Goal: Task Accomplishment & Management: Manage account settings

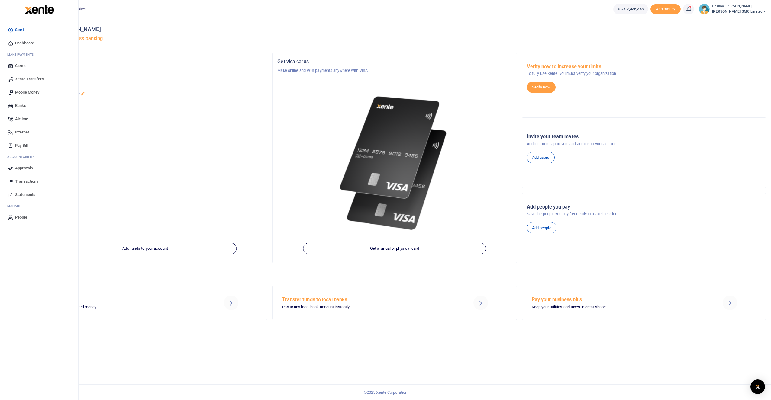
click at [26, 90] on span "Mobile Money" at bounding box center [27, 92] width 24 height 6
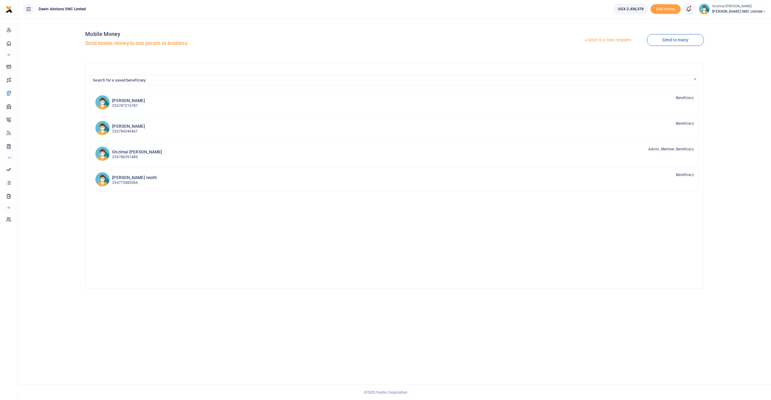
click at [271, 73] on span "Search for a saved beneficiary" at bounding box center [394, 79] width 608 height 12
click at [266, 79] on span "Search for a saved beneficiary" at bounding box center [394, 79] width 608 height 9
click at [606, 40] on link "Send to a new recipient" at bounding box center [607, 40] width 79 height 11
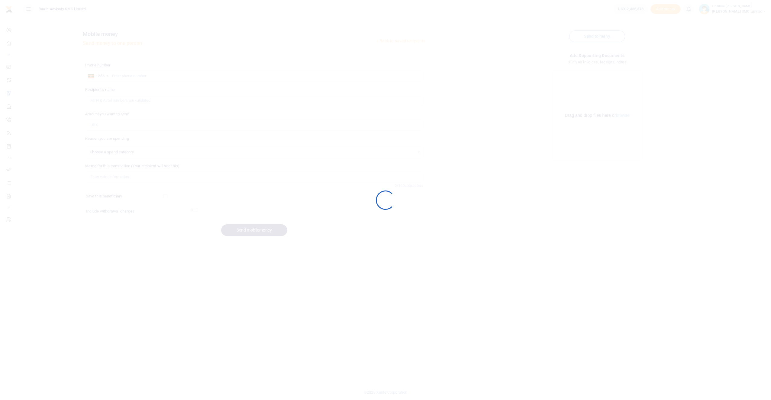
select select
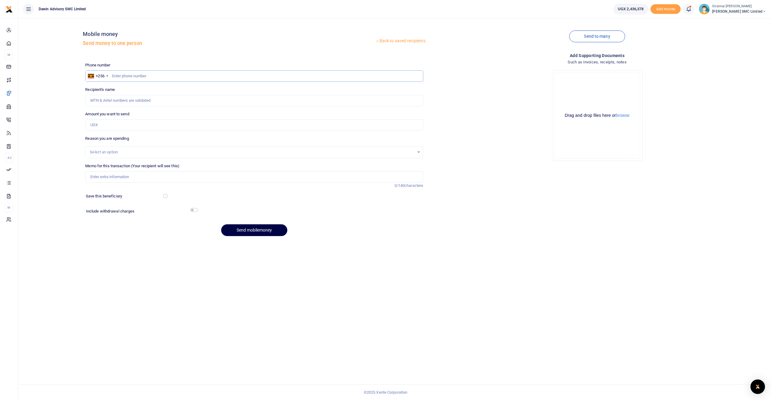
click at [198, 76] on input "text" at bounding box center [254, 75] width 338 height 11
type input "0780391489"
type input "Fredrick Daniel Onzimai"
type input "0780391489"
click at [114, 124] on input "Amount you want to send" at bounding box center [254, 124] width 338 height 11
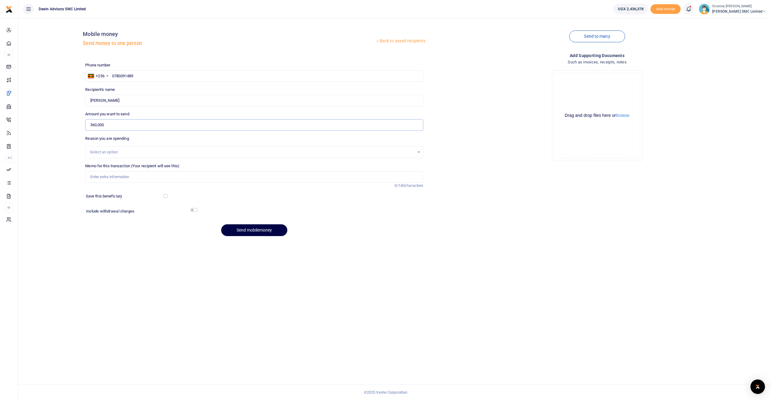
type input "360,000"
click at [100, 156] on div "Select an option" at bounding box center [254, 152] width 338 height 12
click at [103, 154] on div "Select an option" at bounding box center [252, 152] width 325 height 6
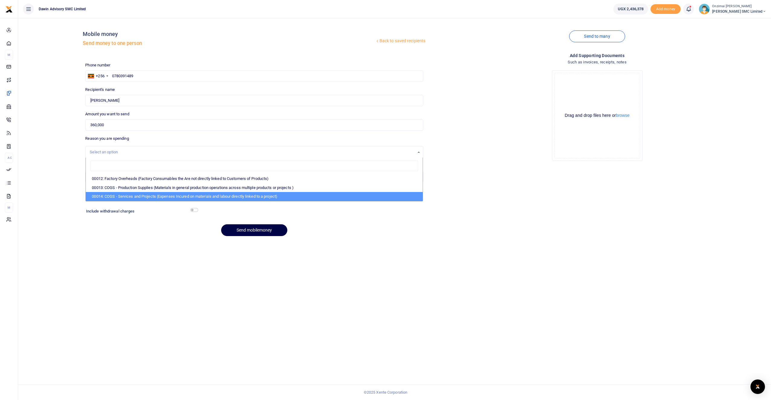
click at [103, 196] on li "00014: COGS - Services and Projects (Expenses Incured on materials and labour d…" at bounding box center [254, 196] width 337 height 9
select select "5381"
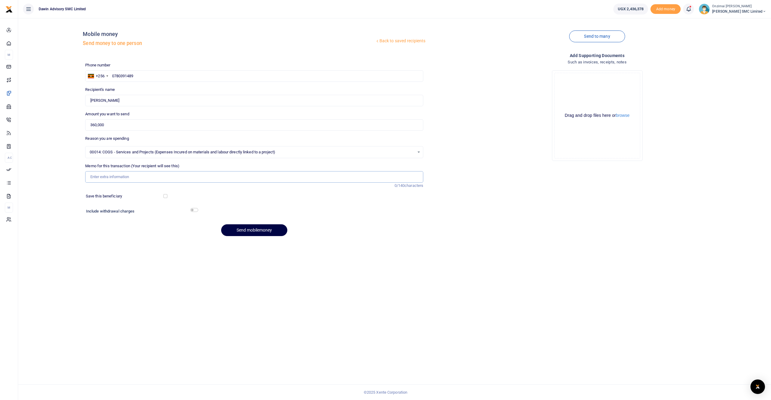
click at [109, 178] on input "Memo for this transaction (Your recipient will see this)" at bounding box center [254, 176] width 338 height 11
type input "Being Purchase of BRC for Surgical Ward expansion"
click at [259, 232] on button "Send mobilemoney" at bounding box center [254, 231] width 66 height 12
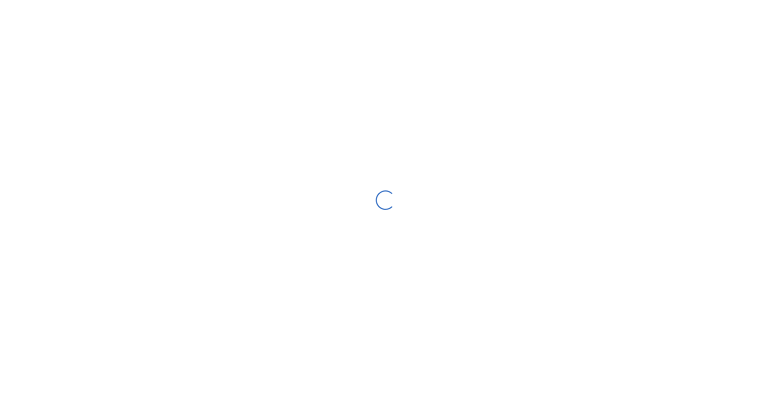
select select
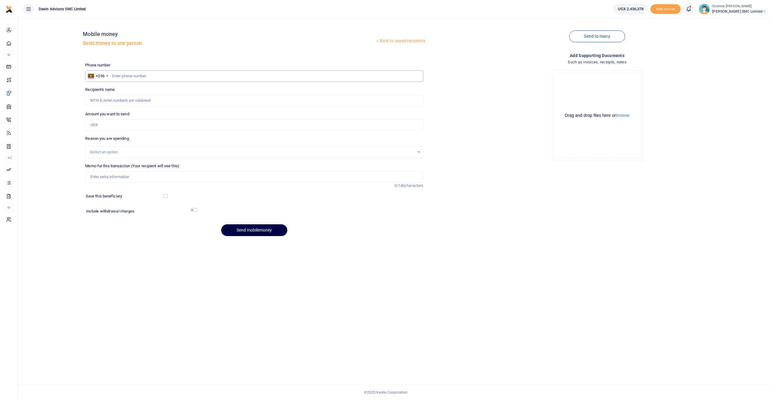
click at [137, 73] on input "text" at bounding box center [254, 75] width 338 height 11
type input "0750300290"
click at [115, 100] on input "Recipient's name" at bounding box center [254, 100] width 338 height 11
type input "Fredrick Onzimai"
drag, startPoint x: 144, startPoint y: 75, endPoint x: 113, endPoint y: 72, distance: 30.4
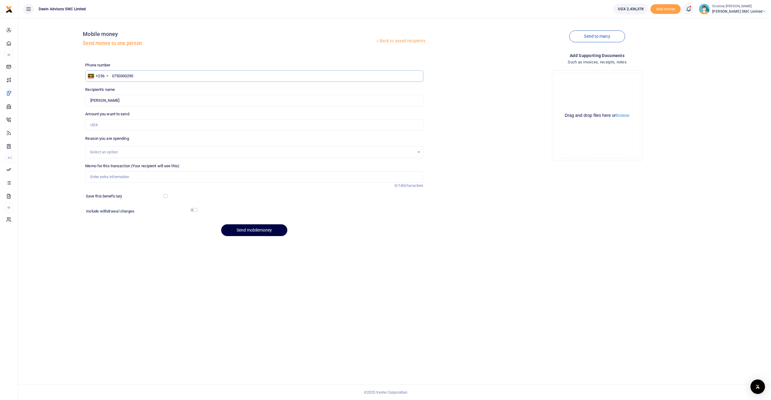
click at [113, 72] on input "0750300290" at bounding box center [254, 75] width 338 height 11
type input "0782596048"
type input "Ronald Ocen"
type input "0782596048"
click at [114, 124] on input "Amount you want to send" at bounding box center [254, 124] width 338 height 11
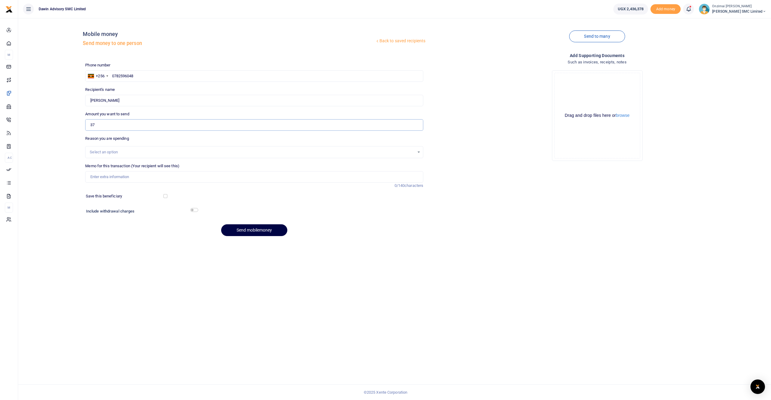
type input "3"
type input "0"
type input "440,000"
click at [128, 153] on div "Select an option" at bounding box center [252, 152] width 325 height 6
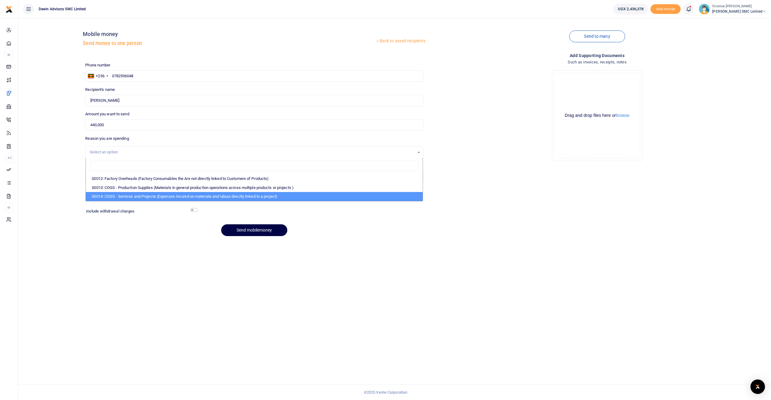
click at [131, 200] on li "00014: COGS - Services and Projects (Expenses Incured on materials and labour d…" at bounding box center [254, 196] width 337 height 9
select select "5381"
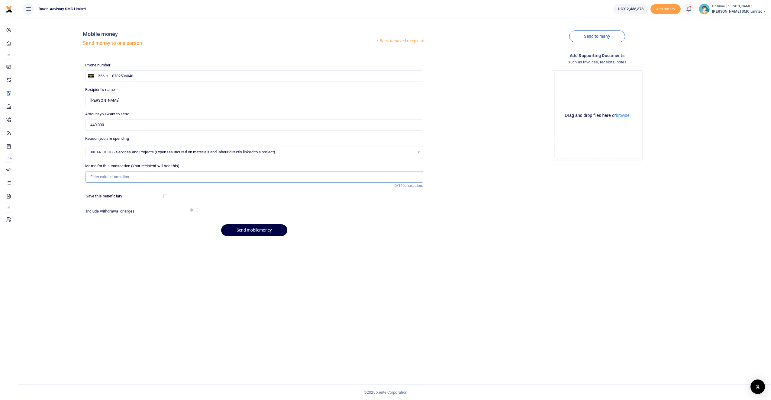
click at [112, 180] on input "Memo for this transaction (Your recipient will see this)" at bounding box center [254, 176] width 338 height 11
type input "Being payment for Materials for the Surgical Ward"
click at [193, 211] on input "checkbox" at bounding box center [194, 210] width 8 height 4
checkbox input "true"
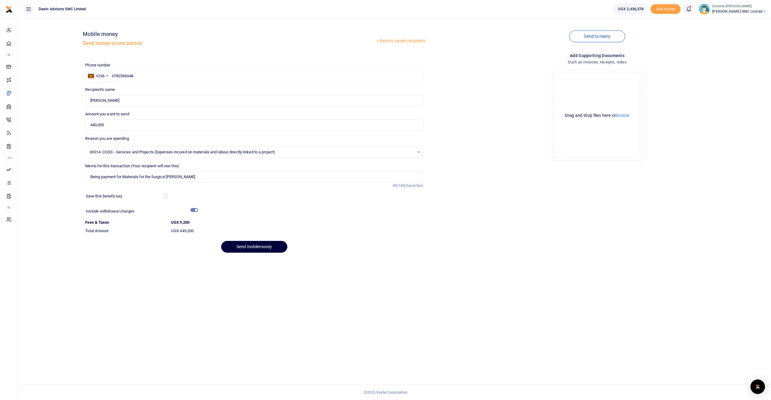
click at [251, 251] on button "Send mobilemoney" at bounding box center [254, 247] width 66 height 12
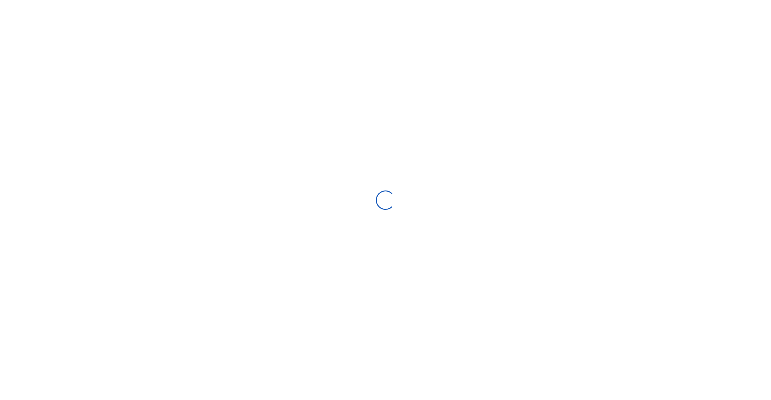
select select "Loading bundles"
select select
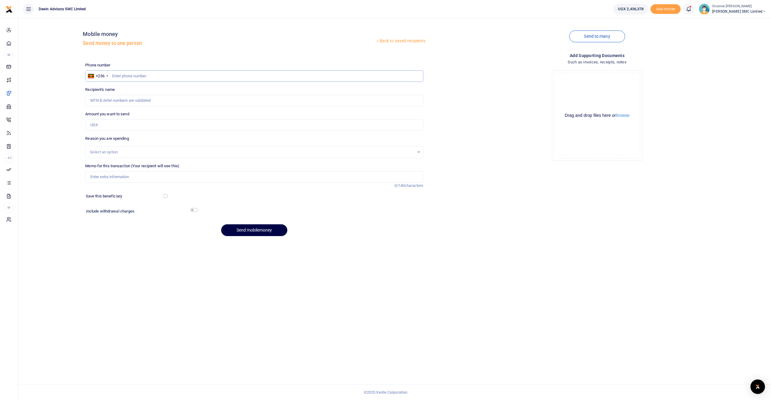
click at [118, 76] on input "text" at bounding box center [254, 75] width 338 height 11
type input "0703148302"
click at [111, 121] on input "Amount you want to send" at bounding box center [254, 124] width 338 height 11
type input "450"
type input "Bashir Sserujogi"
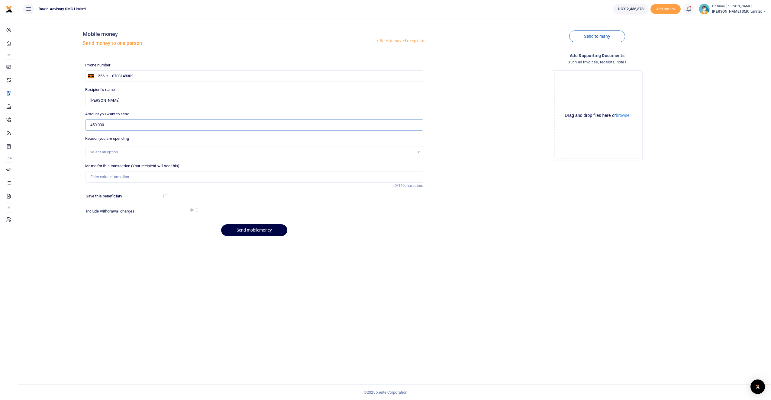
type input "450,000"
click at [101, 150] on div "Select an option" at bounding box center [252, 152] width 325 height 6
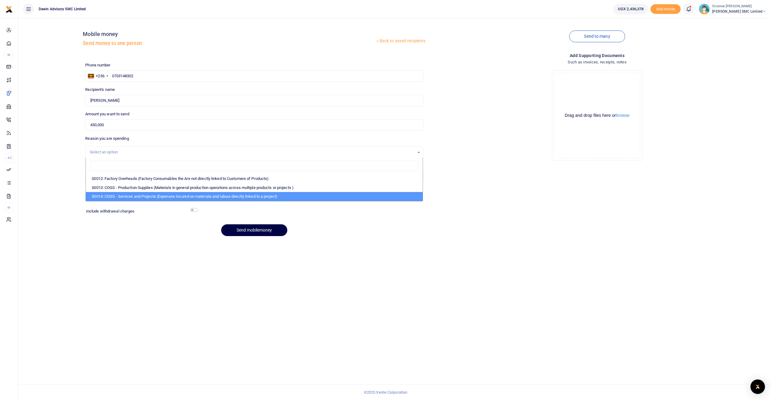
click at [111, 196] on li "00014: COGS - Services and Projects (Expenses Incured on materials and labour d…" at bounding box center [254, 196] width 337 height 9
select select "5381"
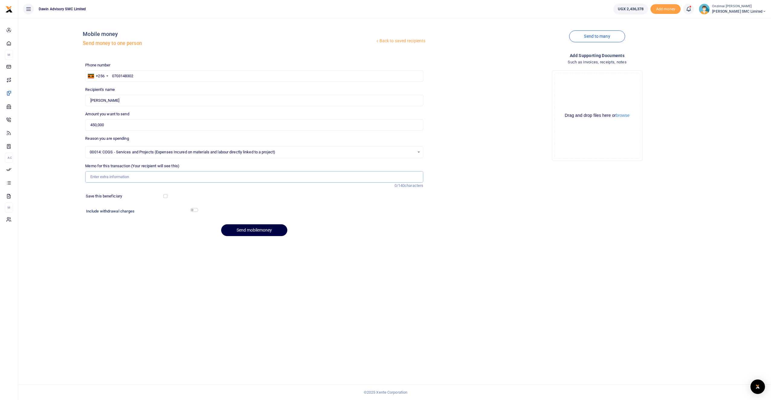
click at [111, 179] on input "Memo for this transaction (Your recipient will see this)" at bounding box center [254, 176] width 338 height 11
click at [95, 125] on input "450,000" at bounding box center [254, 124] width 338 height 11
drag, startPoint x: 97, startPoint y: 125, endPoint x: 92, endPoint y: 125, distance: 4.5
click at [92, 125] on input "450,000" at bounding box center [254, 124] width 338 height 11
type input "470,000"
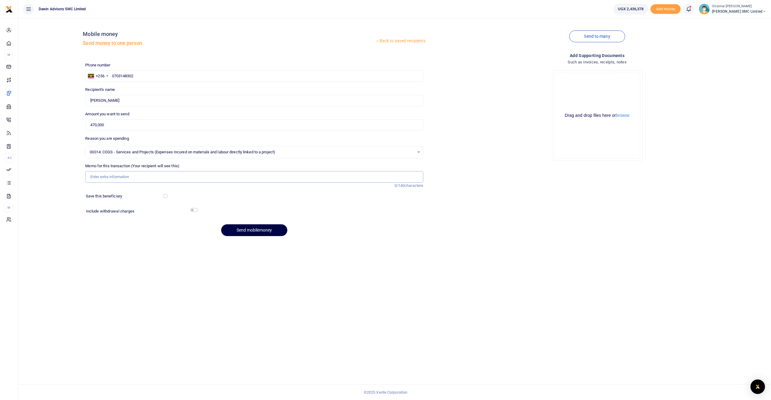
click at [111, 176] on input "Memo for this transaction (Your recipient will see this)" at bounding box center [254, 176] width 338 height 11
type input "Being payment forn"
click at [95, 126] on input "470,000" at bounding box center [254, 124] width 338 height 11
type input "450,000"
click at [137, 177] on input "Being payment forn" at bounding box center [254, 176] width 338 height 11
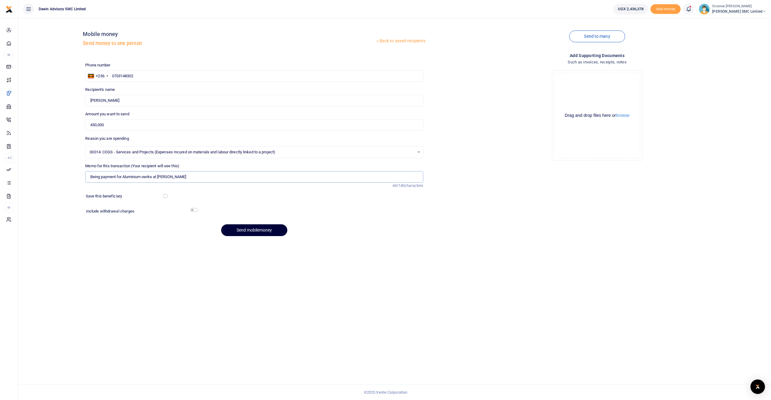
type input "Being payment for Aluminium owrks at [PERSON_NAME]"
click at [266, 230] on button "Send mobilemoney" at bounding box center [254, 231] width 66 height 12
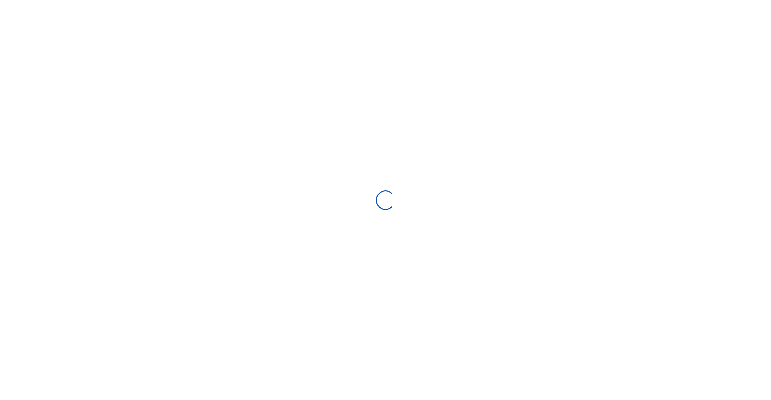
select select "Loading bundles"
select select
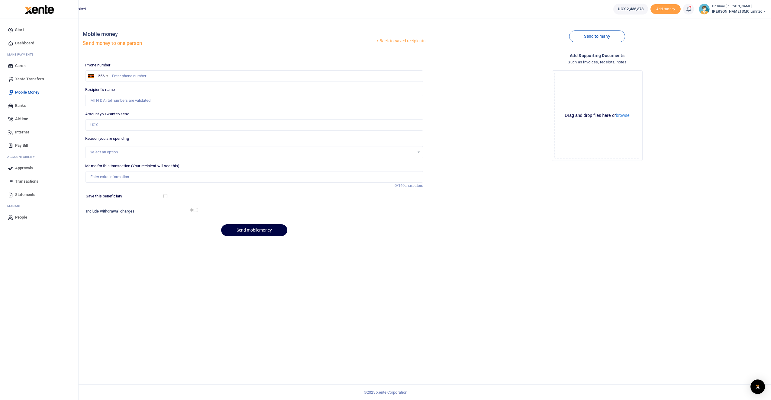
click at [22, 81] on span "Xente Transfers" at bounding box center [29, 79] width 29 height 6
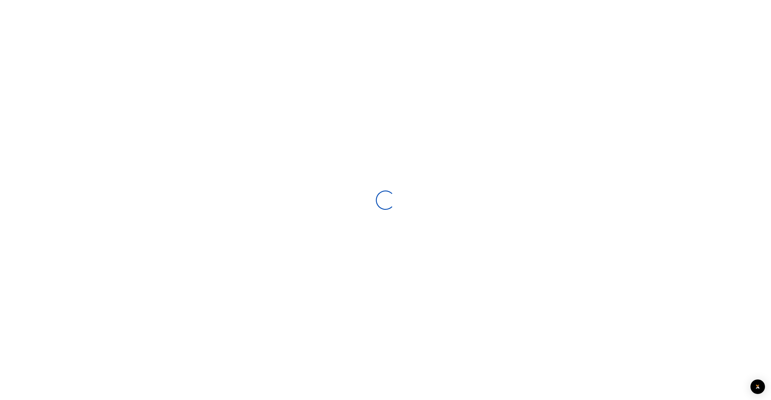
select select
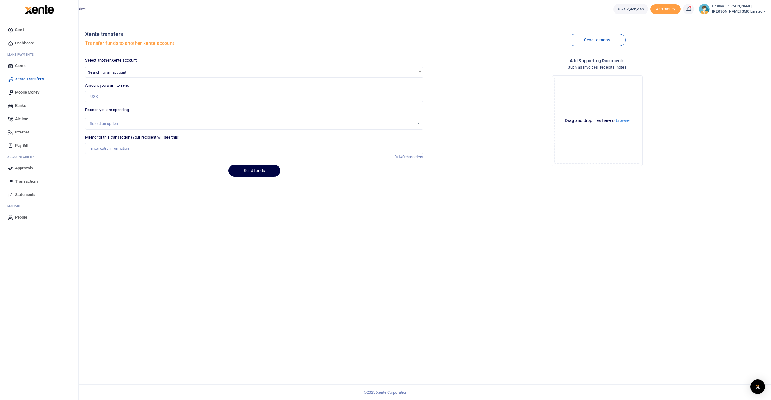
click at [19, 169] on span "Approvals" at bounding box center [24, 168] width 18 height 6
click at [25, 168] on span "Approvals" at bounding box center [24, 168] width 18 height 6
click at [25, 166] on span "Approvals" at bounding box center [24, 168] width 18 height 6
click at [690, 8] on icon at bounding box center [689, 9] width 6 height 7
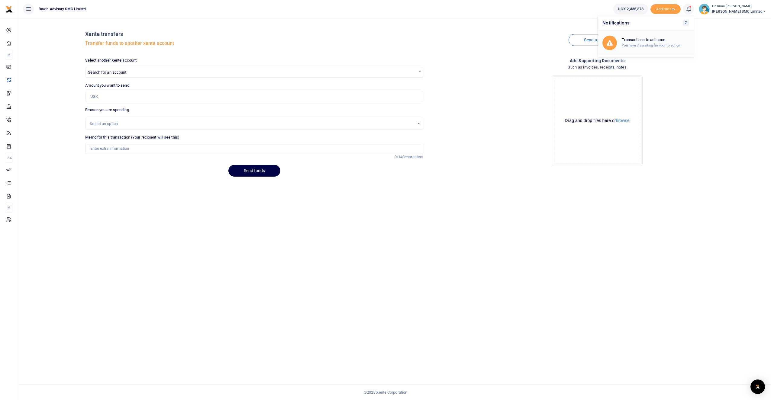
click at [649, 48] on div "Transactions to act upon You have 7 awaiting for your to act on" at bounding box center [646, 43] width 86 height 15
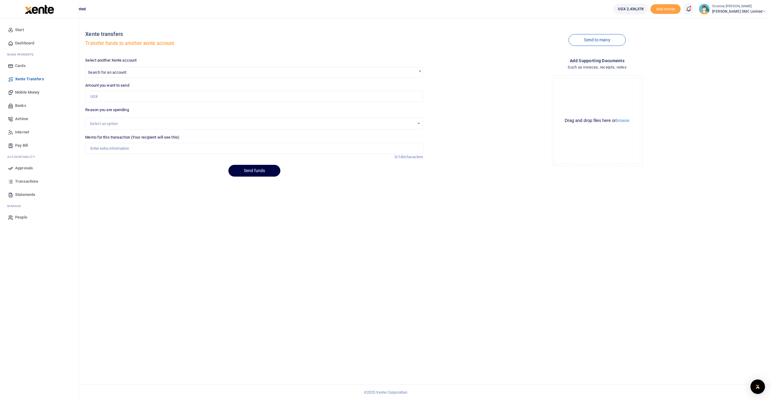
click at [28, 43] on span "Dashboard" at bounding box center [24, 43] width 19 height 6
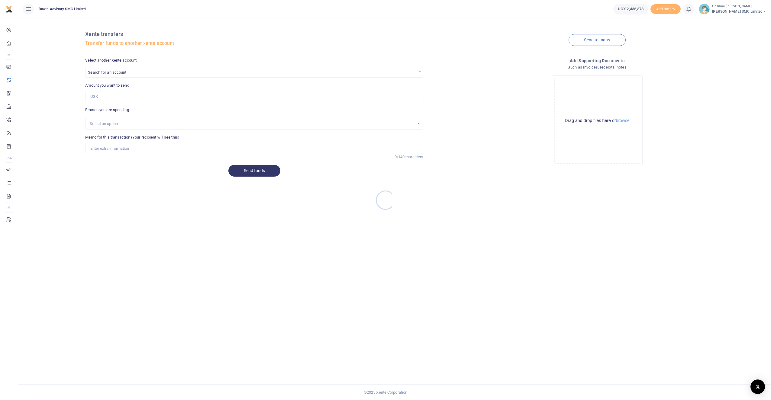
click at [690, 9] on div at bounding box center [385, 200] width 771 height 400
click at [691, 10] on icon at bounding box center [689, 9] width 6 height 7
click at [632, 45] on small "You are all caught up" at bounding box center [638, 45] width 32 height 4
click at [687, 11] on link at bounding box center [688, 9] width 11 height 11
click at [642, 44] on small "You have 7 awaiting for your to act on" at bounding box center [651, 45] width 58 height 4
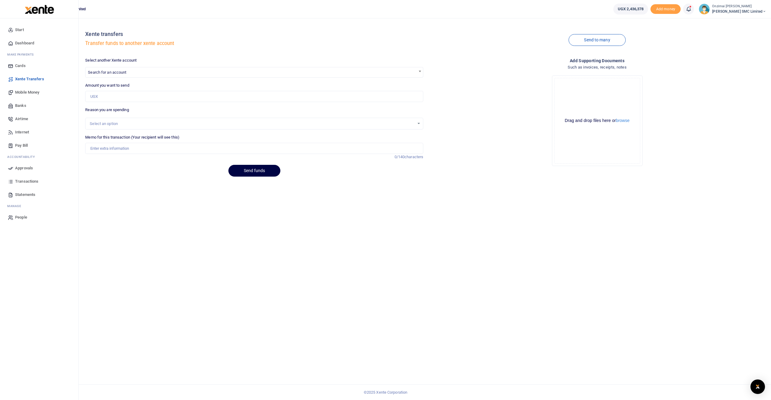
click at [25, 169] on span "Approvals" at bounding box center [24, 168] width 18 height 6
click at [19, 30] on span "Start" at bounding box center [19, 30] width 9 height 6
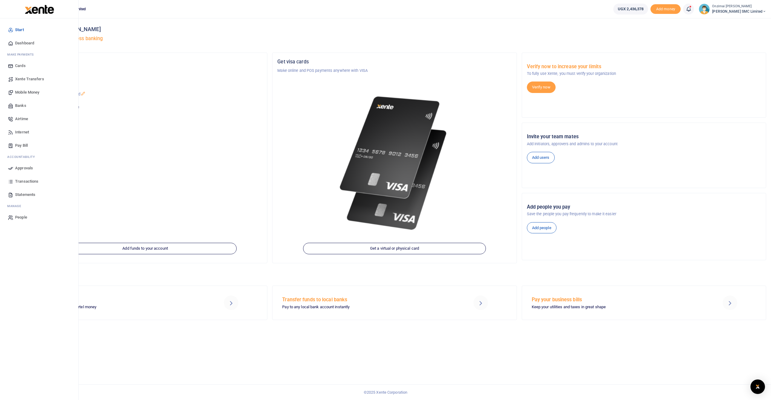
click at [24, 169] on span "Approvals" at bounding box center [24, 168] width 18 height 6
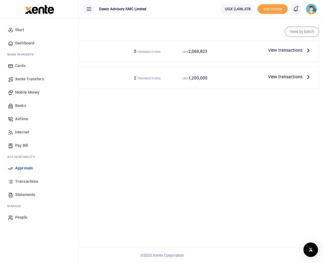
click at [294, 6] on icon at bounding box center [296, 9] width 6 height 7
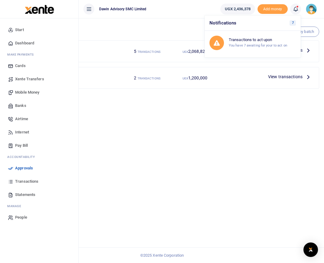
click at [99, 52] on h4 "Mobile Money" at bounding box center [76, 51] width 90 height 7
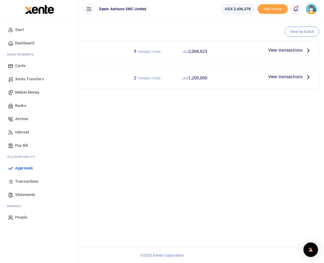
click at [290, 53] on span "View transactions" at bounding box center [285, 50] width 34 height 7
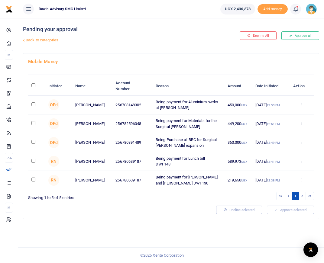
click at [33, 104] on input "checkbox" at bounding box center [33, 104] width 4 height 4
checkbox input "true"
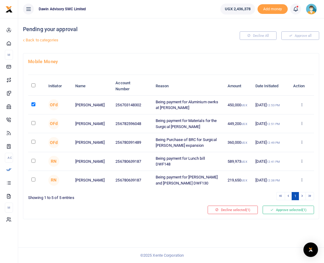
click at [32, 124] on input "checkbox" at bounding box center [33, 123] width 4 height 4
checkbox input "true"
click at [279, 212] on button "Approve selected (2)" at bounding box center [288, 210] width 51 height 8
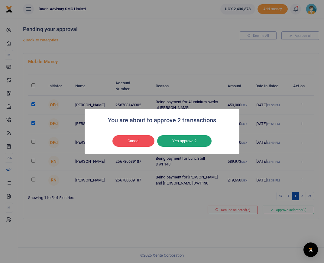
click at [182, 146] on button "Yes approve 2" at bounding box center [184, 140] width 54 height 11
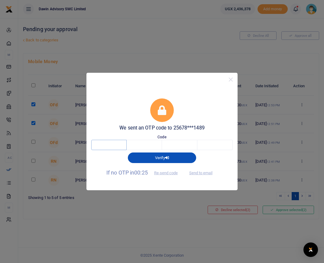
click at [116, 142] on input "text" at bounding box center [108, 145] width 35 height 10
type input "5"
type input "3"
type input "0"
type input "9"
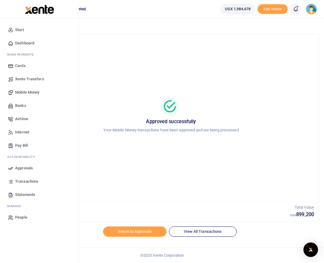
click at [24, 42] on span "Dashboard" at bounding box center [24, 43] width 19 height 6
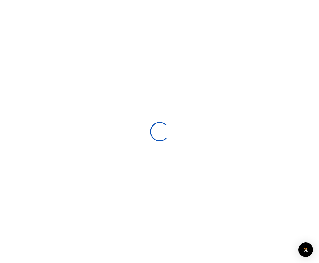
scroll to position [95, 55]
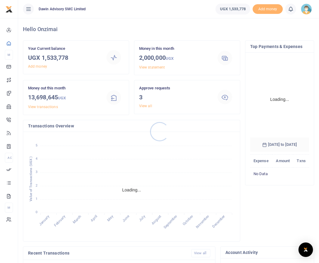
click at [12, 171] on div at bounding box center [159, 131] width 319 height 263
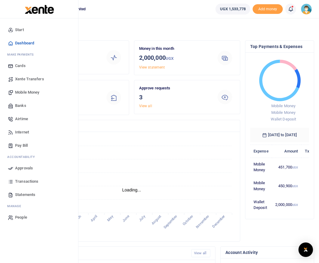
scroll to position [5, 5]
click at [18, 168] on span "Approvals" at bounding box center [24, 168] width 18 height 6
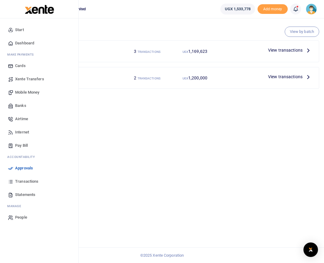
click at [26, 92] on span "Mobile Money" at bounding box center [27, 92] width 24 height 6
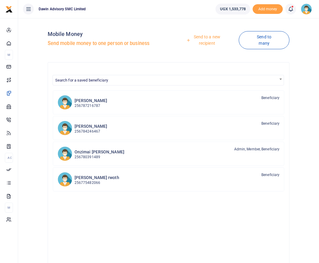
click at [83, 80] on span "Search for a saved beneficiary" at bounding box center [81, 80] width 53 height 5
click at [220, 37] on link "Send to a new recipient" at bounding box center [205, 39] width 68 height 17
click at [209, 38] on link "Send to a new recipient" at bounding box center [205, 39] width 68 height 17
click at [205, 45] on link "Send to a new recipient" at bounding box center [205, 39] width 68 height 17
click at [206, 41] on link "Send to a new recipient" at bounding box center [205, 39] width 68 height 17
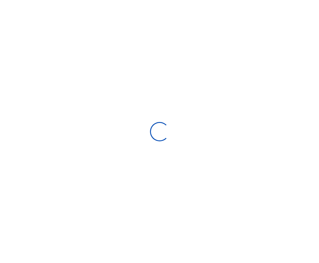
select select
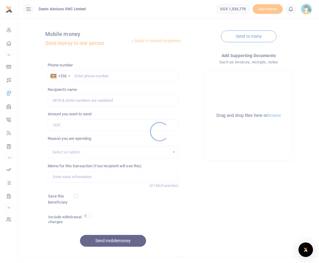
click at [89, 77] on div at bounding box center [159, 131] width 319 height 263
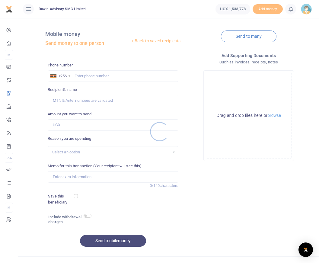
click at [92, 76] on div at bounding box center [159, 131] width 319 height 263
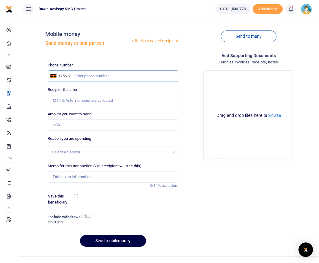
click at [104, 76] on input "text" at bounding box center [113, 75] width 131 height 11
type input "0782206387"
type input "[PERSON_NAME]"
type input "0782206387"
click at [67, 124] on input "Amount you want to send" at bounding box center [113, 124] width 131 height 11
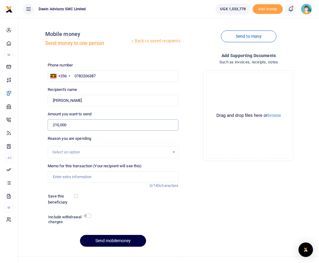
type input "210,000"
click at [63, 148] on div "Select an option" at bounding box center [113, 152] width 131 height 12
click at [65, 156] on div "Select an option" at bounding box center [113, 152] width 131 height 12
click at [67, 154] on div "Select an option" at bounding box center [111, 152] width 118 height 6
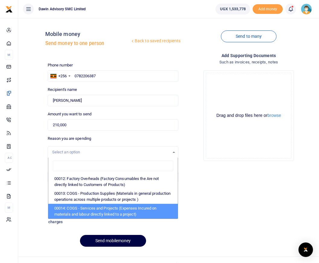
click at [78, 212] on li "00014: COGS - Services and Projects (Expenses Incured on materials and labour d…" at bounding box center [113, 211] width 130 height 15
select select "5381"
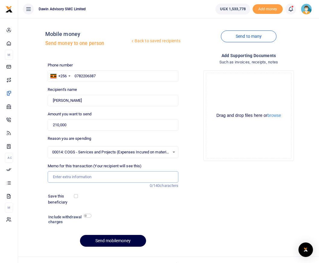
click at [72, 179] on input "Memo for this transaction (Your recipient will see this)" at bounding box center [113, 176] width 131 height 11
click at [71, 177] on input "Being" at bounding box center [113, 176] width 131 height 11
click at [71, 178] on input "Being" at bounding box center [113, 176] width 131 height 11
click at [194, 184] on div "Add supporting Documents Such as invoices, receipts, notes Drop your files here…" at bounding box center [249, 152] width 136 height 200
click at [69, 176] on input "Being" at bounding box center [113, 176] width 131 height 11
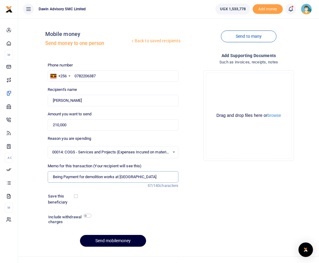
type input "Being Payment for demolition works at Rwibaale AMH Office"
click at [115, 240] on button "Send mobilemoney" at bounding box center [113, 241] width 66 height 12
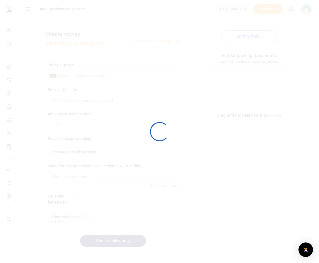
select select
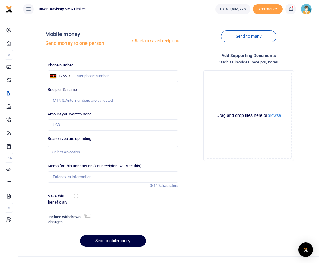
click at [290, 9] on icon at bounding box center [291, 9] width 6 height 7
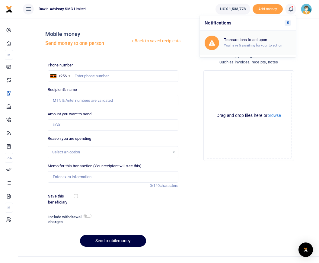
click at [253, 46] on small "You have 5 awaiting for your to act on" at bounding box center [253, 45] width 58 height 4
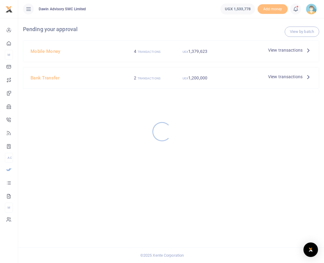
click at [283, 53] on div at bounding box center [162, 131] width 324 height 263
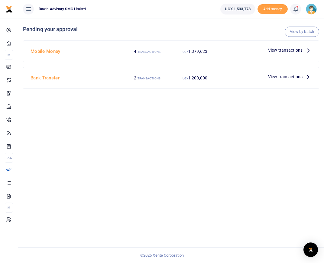
click at [283, 50] on span "View transactions" at bounding box center [285, 50] width 34 height 7
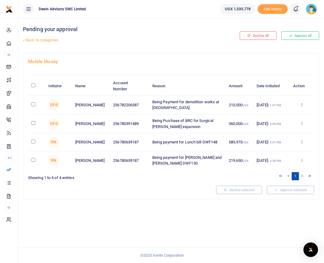
click at [34, 105] on input "checkbox" at bounding box center [33, 104] width 4 height 4
checkbox input "true"
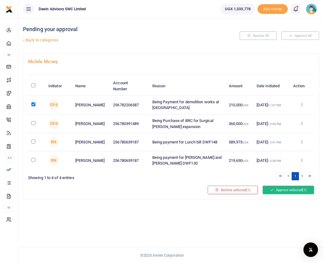
click at [280, 193] on button "Approve selected (1)" at bounding box center [288, 190] width 51 height 8
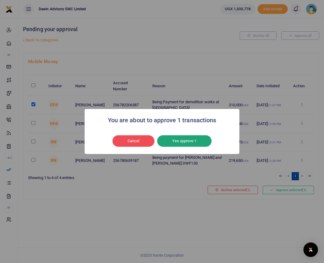
click at [184, 141] on button "Yes approve 1" at bounding box center [184, 140] width 54 height 11
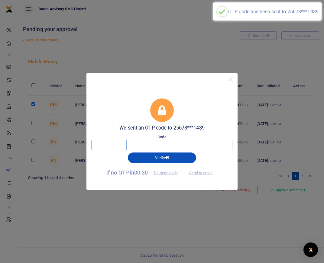
click at [111, 149] on input "text" at bounding box center [108, 145] width 35 height 10
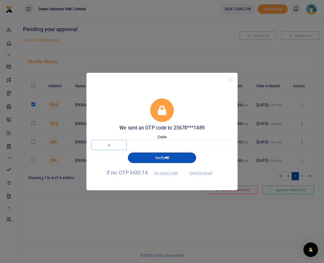
type input "7"
type input "3"
type input "9"
type input "6"
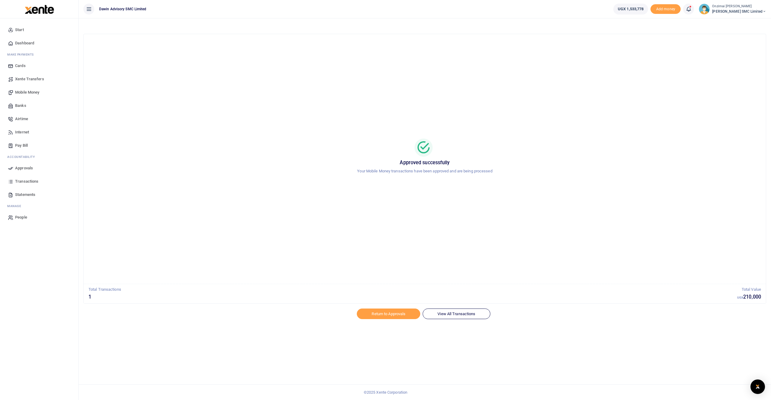
click at [324, 8] on icon at bounding box center [689, 9] width 6 height 7
click at [324, 47] on div "Transactions to act upon You have 6 awaiting for your to act on" at bounding box center [655, 42] width 67 height 11
click at [21, 169] on span "Approvals" at bounding box center [24, 168] width 18 height 6
click at [27, 168] on span "Approvals" at bounding box center [24, 168] width 18 height 6
click at [23, 170] on span "Approvals" at bounding box center [24, 168] width 18 height 6
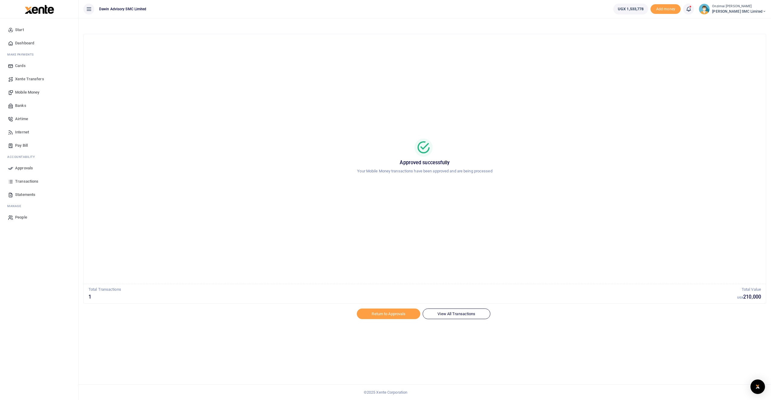
click at [324, 9] on span at bounding box center [692, 9] width 0 height 0
click at [324, 41] on h6 "Transactions to act upon" at bounding box center [655, 39] width 67 height 5
click at [19, 169] on span "Approvals" at bounding box center [24, 168] width 18 height 6
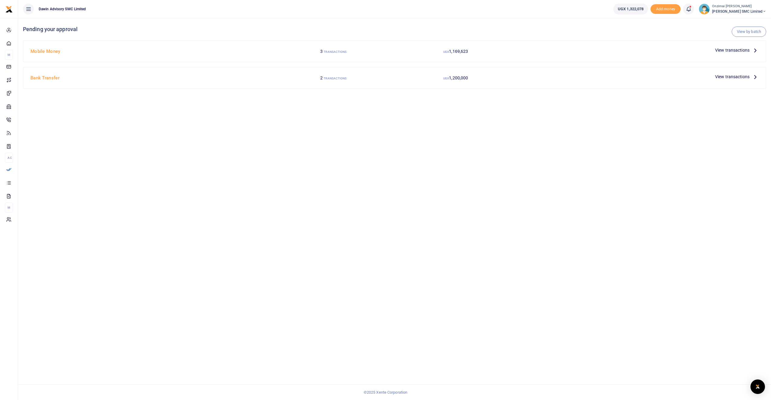
click at [726, 51] on span "View transactions" at bounding box center [732, 50] width 34 height 7
